Goal: Information Seeking & Learning: Find specific fact

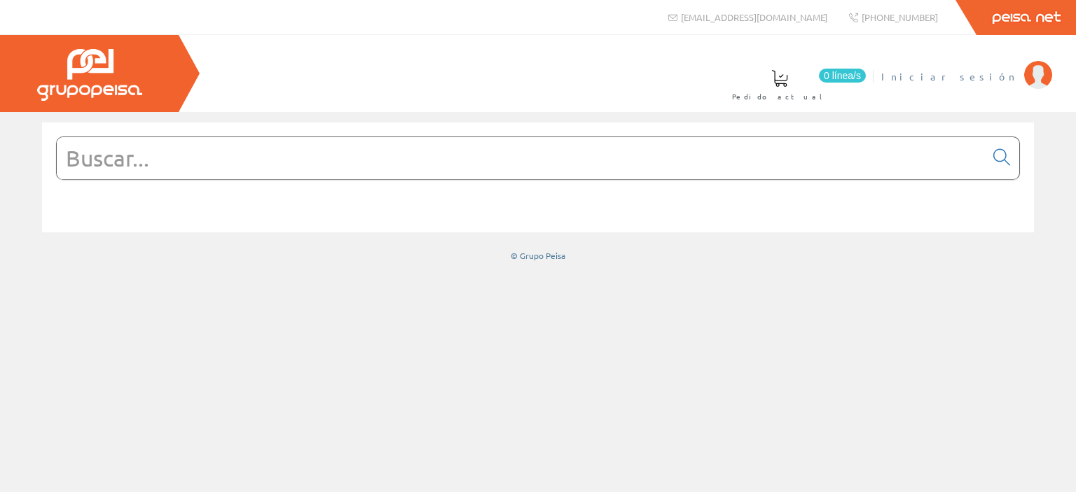
click at [1046, 74] on img at bounding box center [1038, 75] width 28 height 28
click at [160, 153] on input "text" at bounding box center [521, 158] width 928 height 42
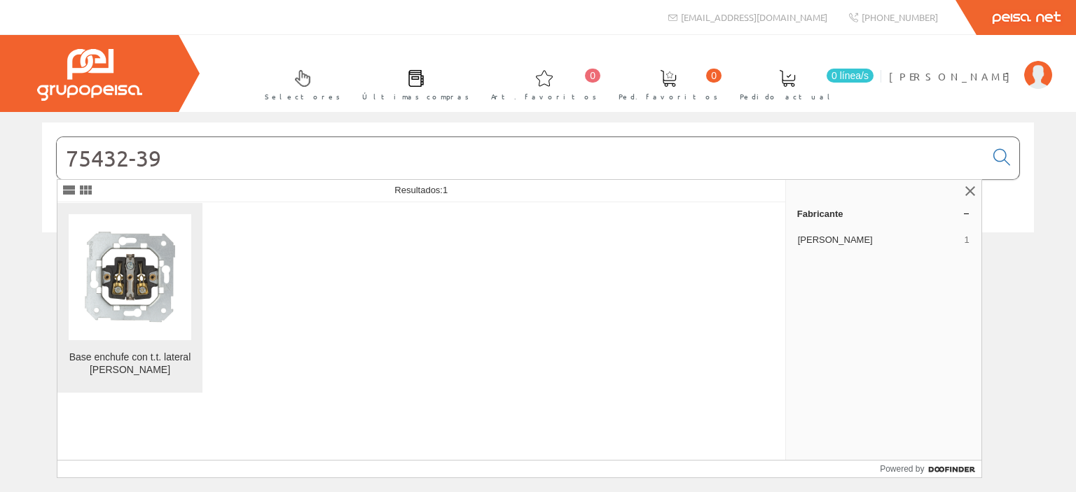
type input "75432-39"
click at [157, 285] on img at bounding box center [130, 277] width 123 height 123
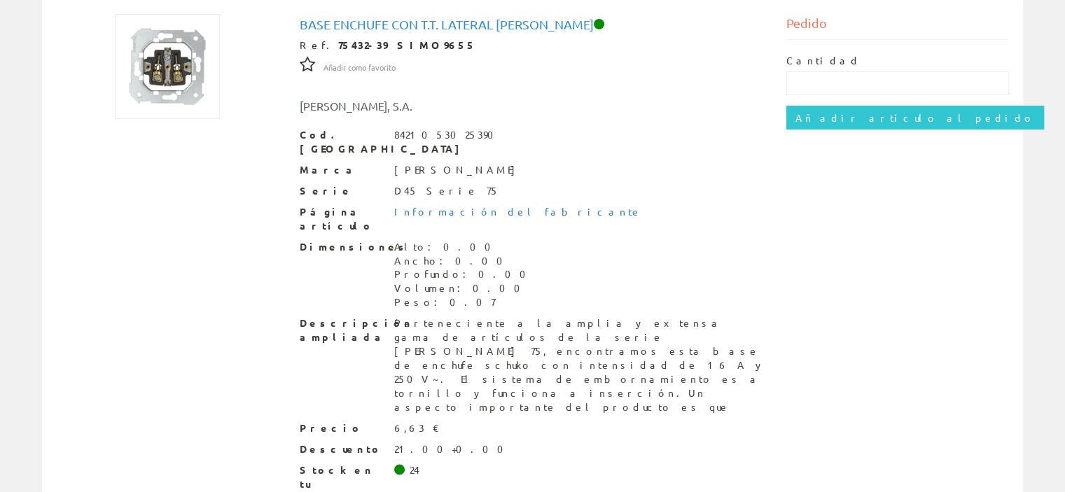
scroll to position [248, 0]
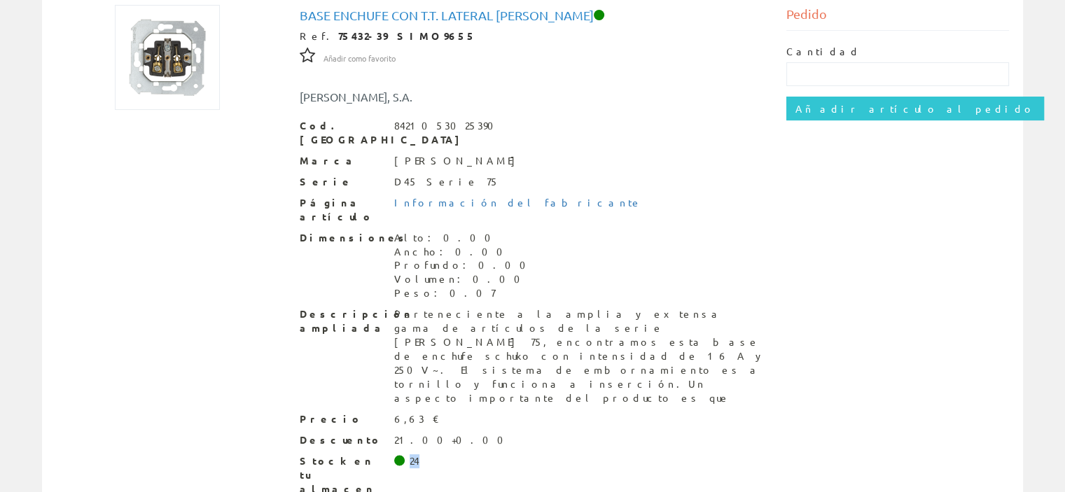
drag, startPoint x: 420, startPoint y: 392, endPoint x: 406, endPoint y: 392, distance: 14.0
click at [406, 455] on div "Stock en tu almacen 24" at bounding box center [533, 476] width 466 height 42
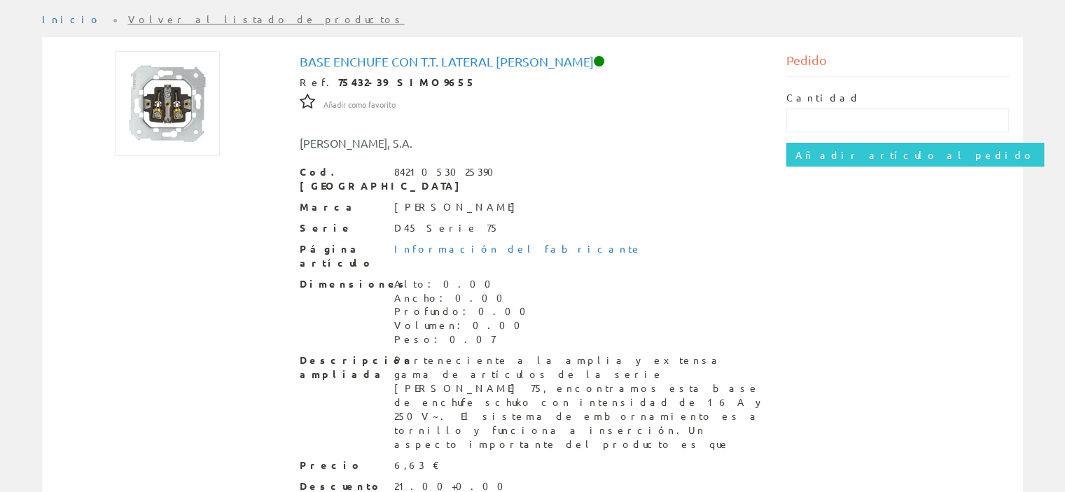
scroll to position [178, 0]
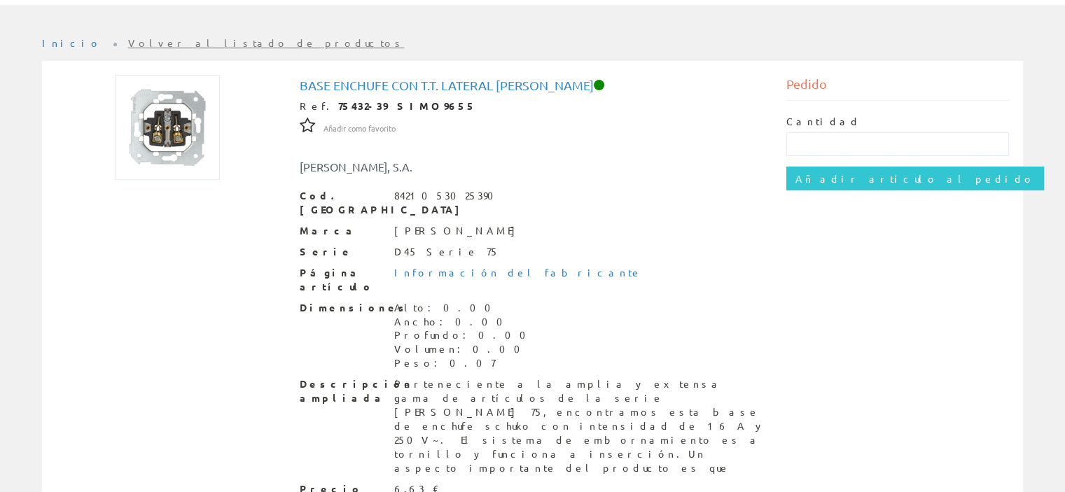
drag, startPoint x: 396, startPoint y: 436, endPoint x: 438, endPoint y: 438, distance: 42.1
click at [408, 483] on div "6,63 €" at bounding box center [417, 490] width 46 height 14
drag, startPoint x: 450, startPoint y: 438, endPoint x: 389, endPoint y: 438, distance: 60.9
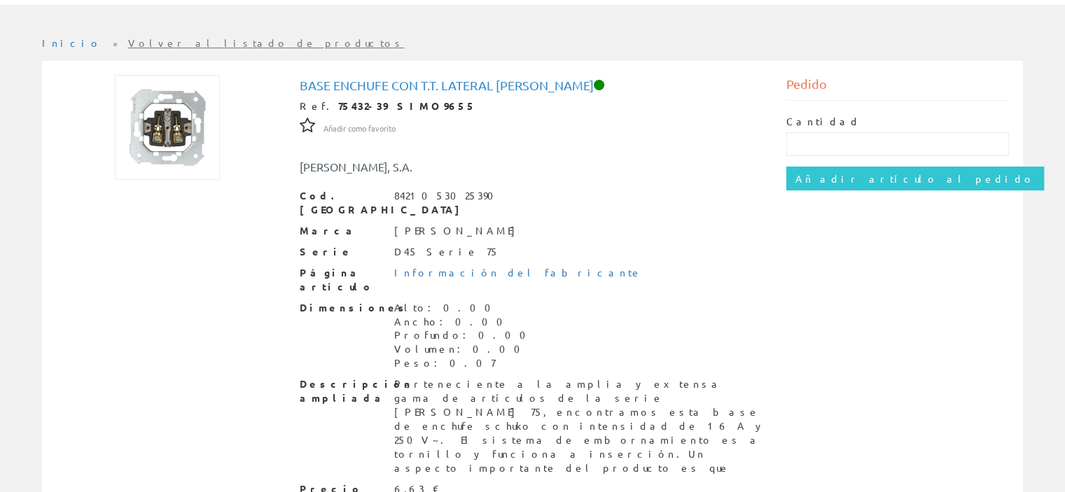
scroll to position [248, 0]
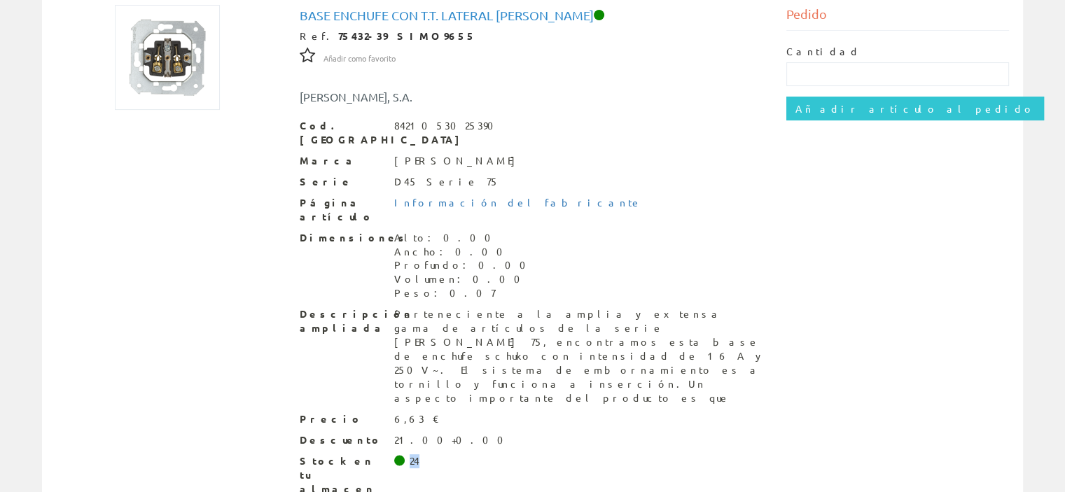
drag, startPoint x: 422, startPoint y: 390, endPoint x: 391, endPoint y: 389, distance: 30.8
click at [391, 455] on div "Stock en tu almacen 24" at bounding box center [533, 476] width 466 height 42
click at [410, 455] on div "24" at bounding box center [415, 462] width 10 height 14
drag, startPoint x: 420, startPoint y: 395, endPoint x: 399, endPoint y: 389, distance: 21.7
click at [399, 455] on div "Stock en tu almacen 24" at bounding box center [533, 476] width 466 height 42
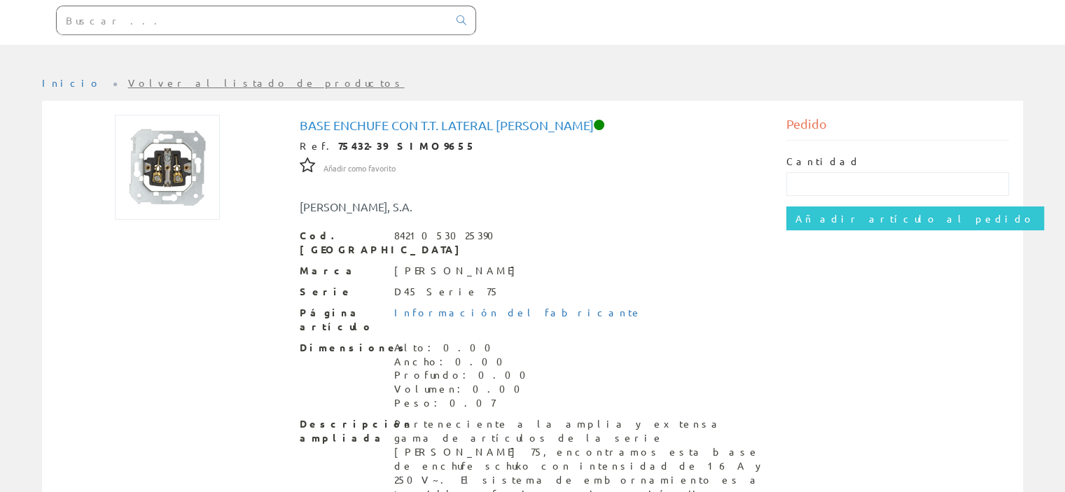
scroll to position [140, 0]
